Goal: Transaction & Acquisition: Subscribe to service/newsletter

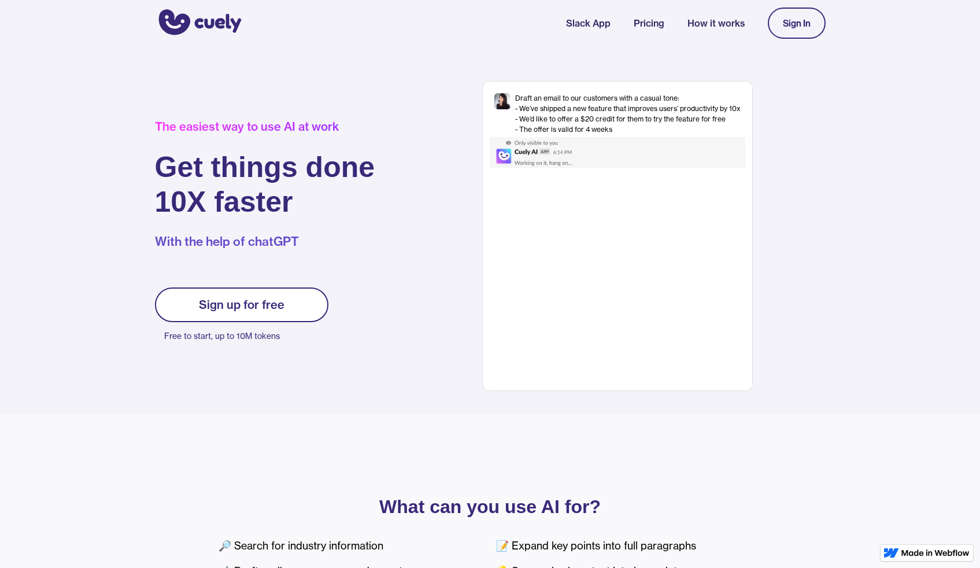
click at [296, 308] on link "Sign up for free" at bounding box center [241, 304] width 173 height 35
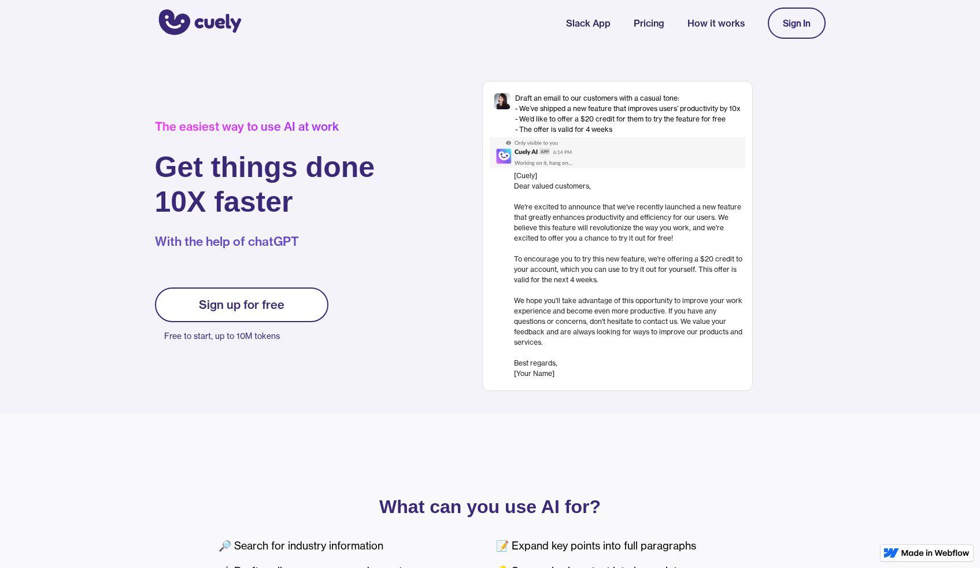
click at [263, 301] on div "Sign up for free" at bounding box center [242, 305] width 86 height 14
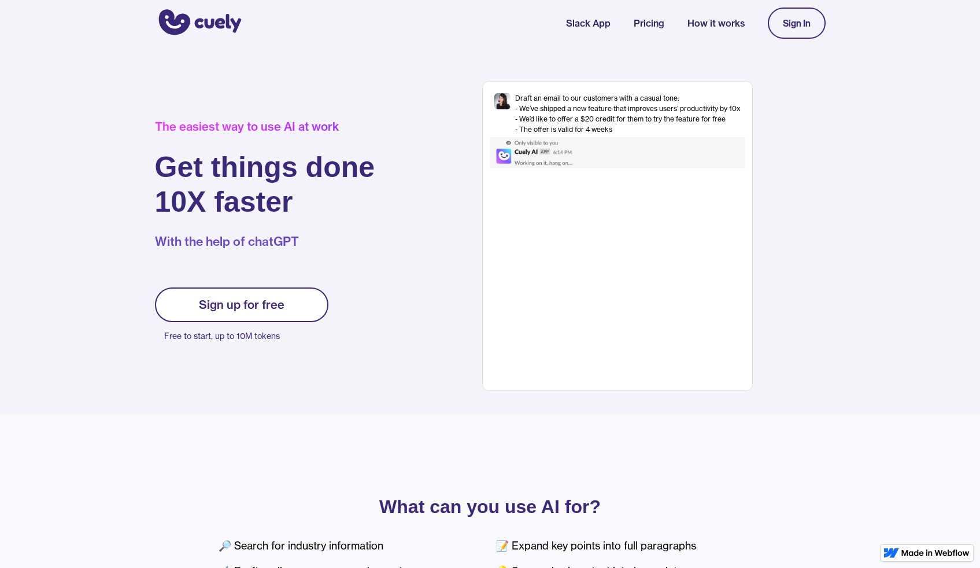
click at [268, 302] on div "Sign up for free" at bounding box center [242, 305] width 86 height 14
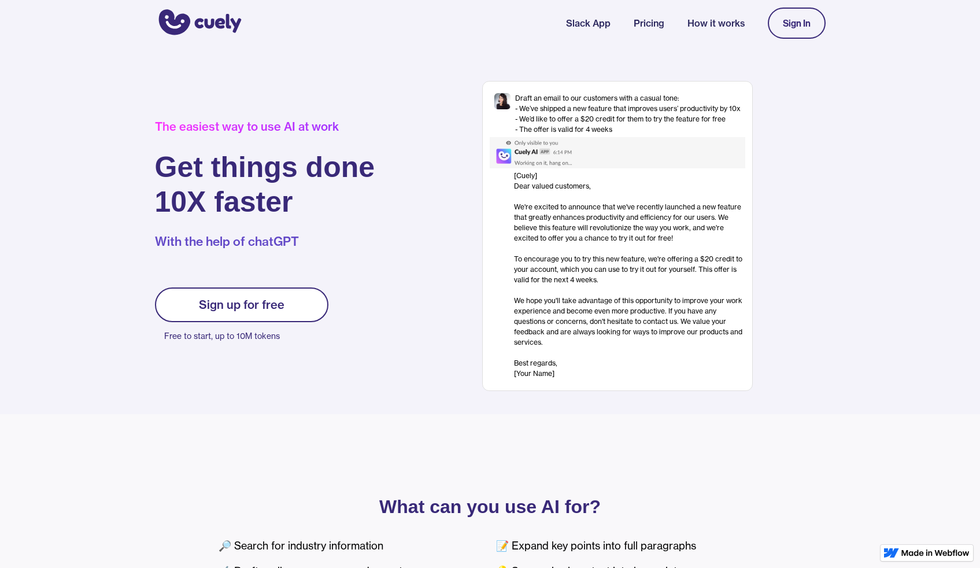
click at [806, 21] on div "Sign In" at bounding box center [797, 23] width 28 height 10
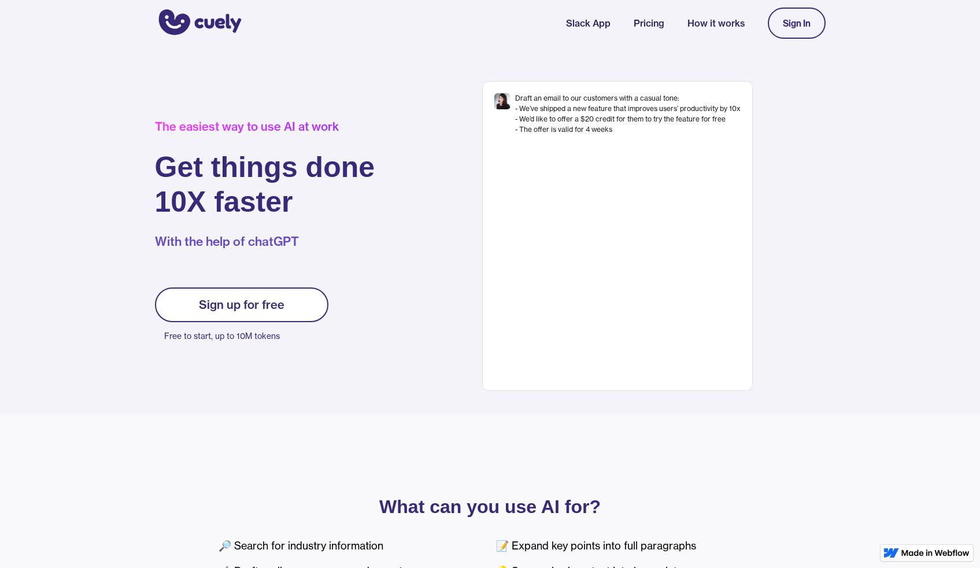
click at [261, 301] on div "Sign up for free" at bounding box center [242, 305] width 86 height 14
click at [258, 303] on div "Sign up for free" at bounding box center [242, 305] width 86 height 14
